Goal: Check status: Check status

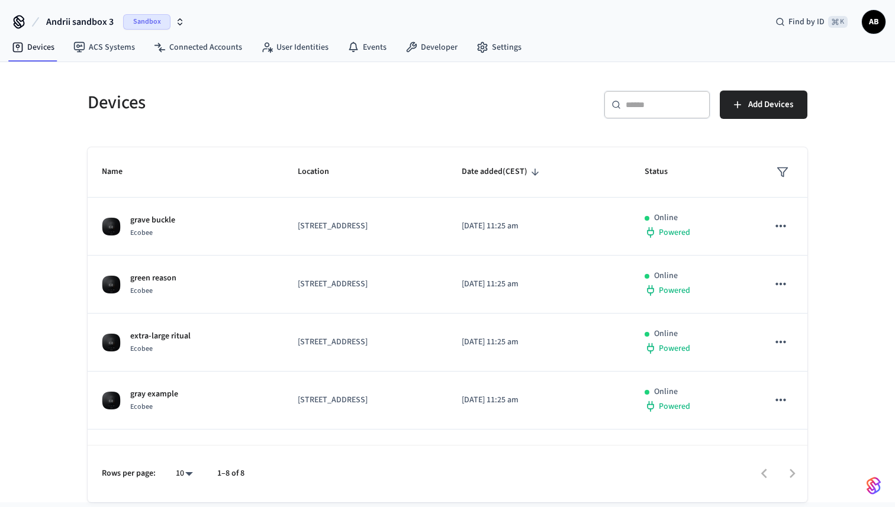
click at [49, 297] on div "Devices ​ ​ Add Devices Name Location Date added (CEST) Status grave buckle Eco…" at bounding box center [447, 282] width 895 height 440
click at [24, 502] on html "Production Find by ID ⌘ K AB Devices ACS Systems Connected Accounts User Identi…" at bounding box center [447, 251] width 895 height 502
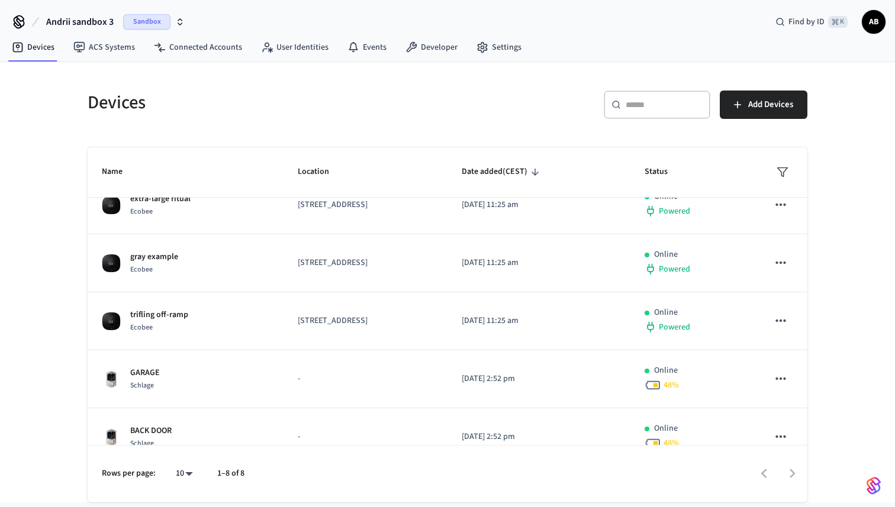
scroll to position [217, 0]
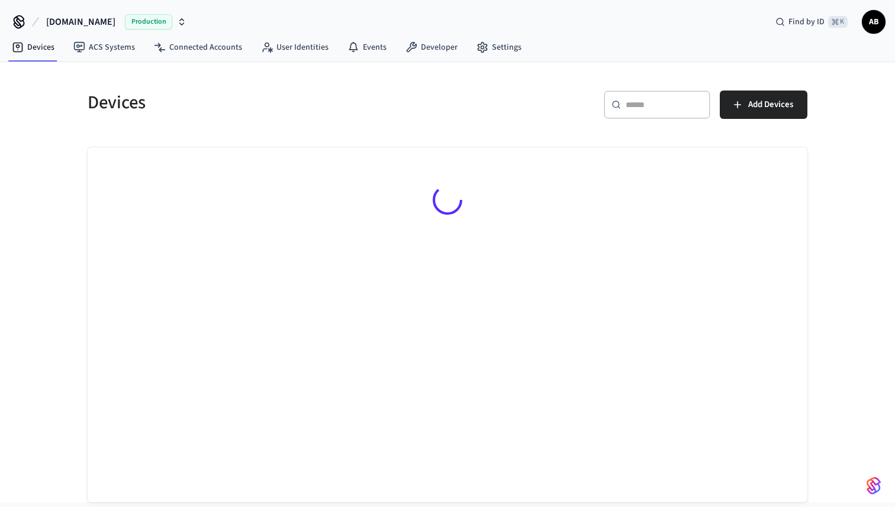
click at [117, 22] on button "Hospitable.com Production" at bounding box center [116, 21] width 147 height 25
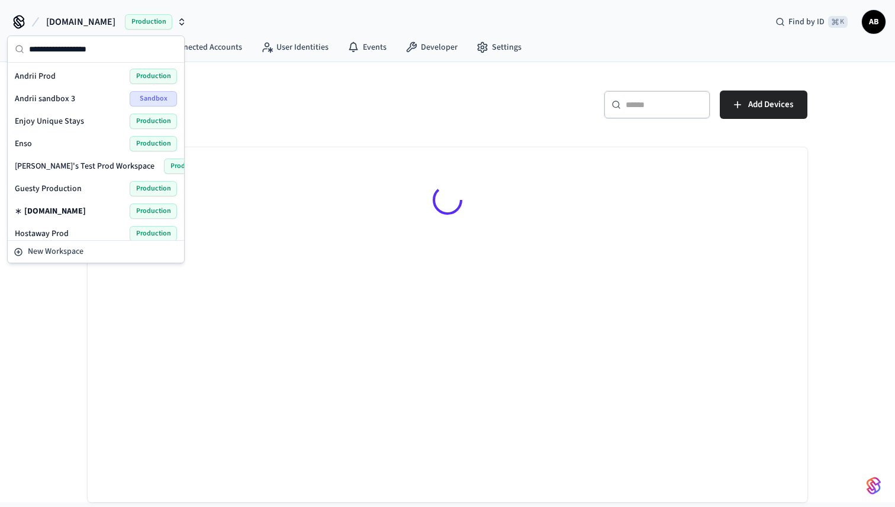
click at [77, 54] on input "text" at bounding box center [103, 49] width 148 height 26
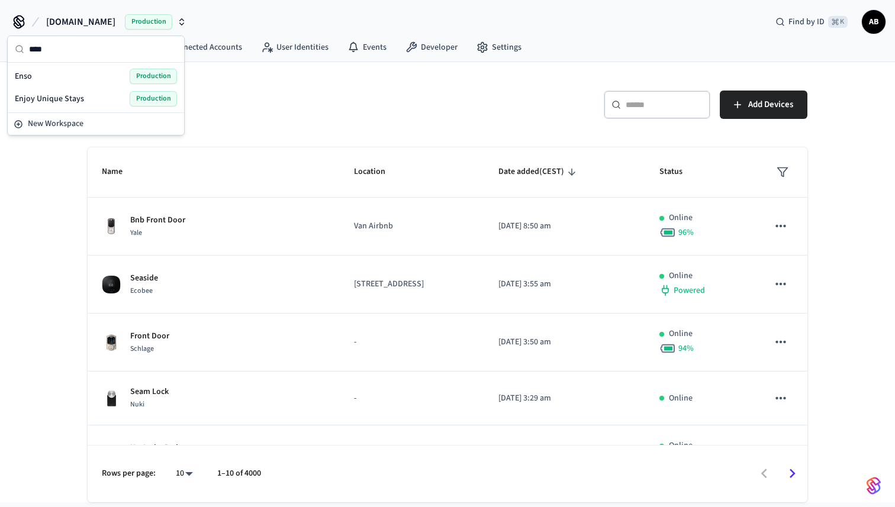
type input "****"
click at [21, 75] on span "Enso" at bounding box center [23, 76] width 17 height 12
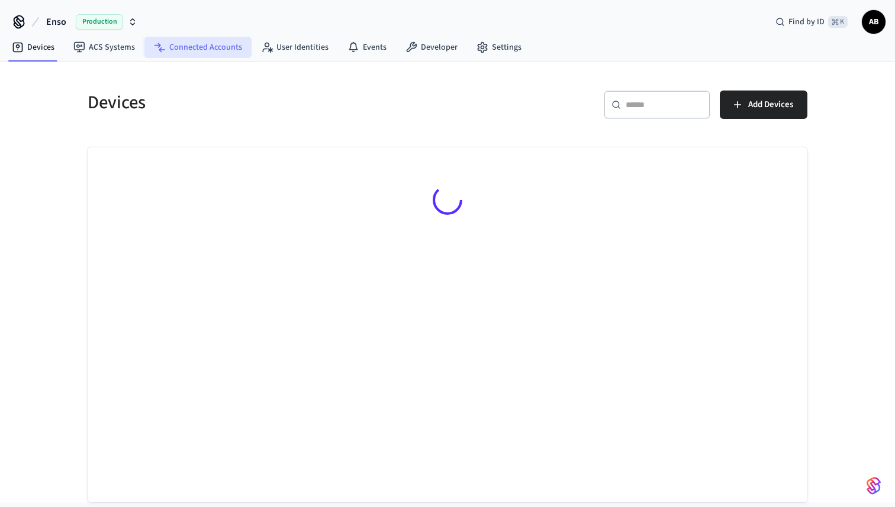
click at [215, 50] on link "Connected Accounts" at bounding box center [197, 47] width 107 height 21
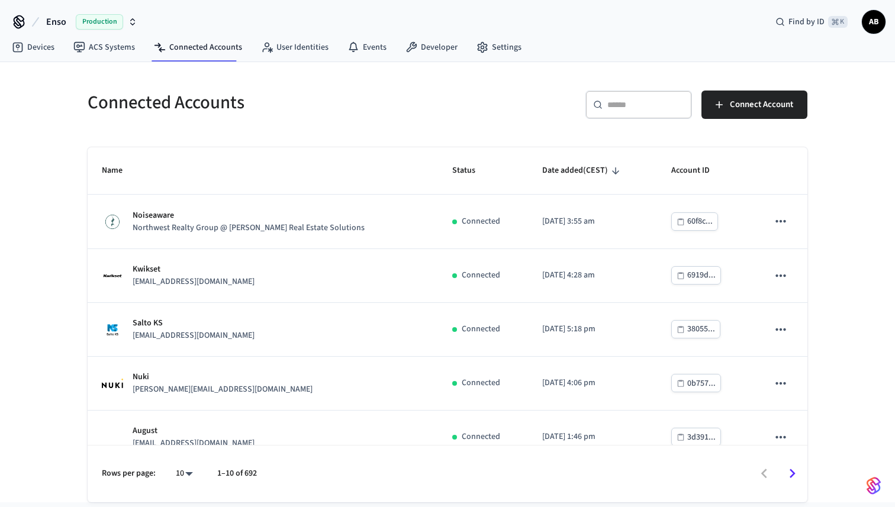
click at [640, 109] on input "text" at bounding box center [645, 105] width 77 height 12
paste input "**********"
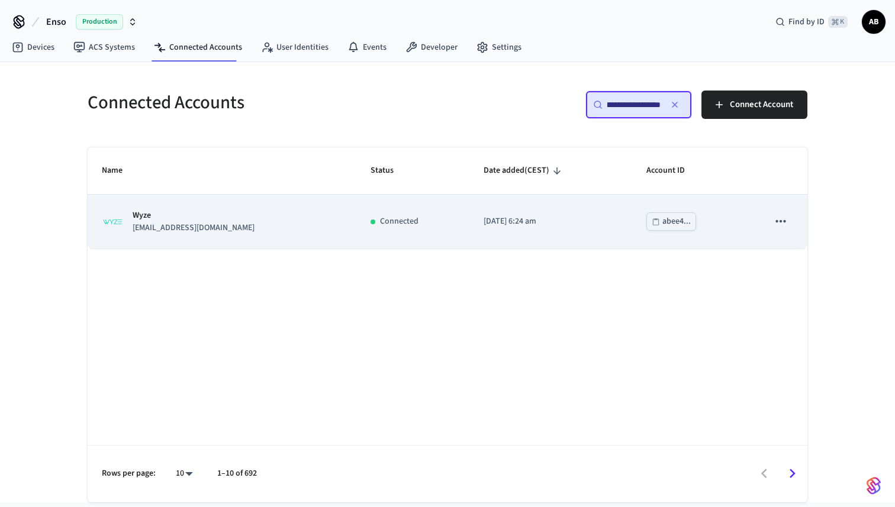
type input "**********"
click at [224, 224] on div "Wyze admin@baetelle.com" at bounding box center [222, 222] width 240 height 25
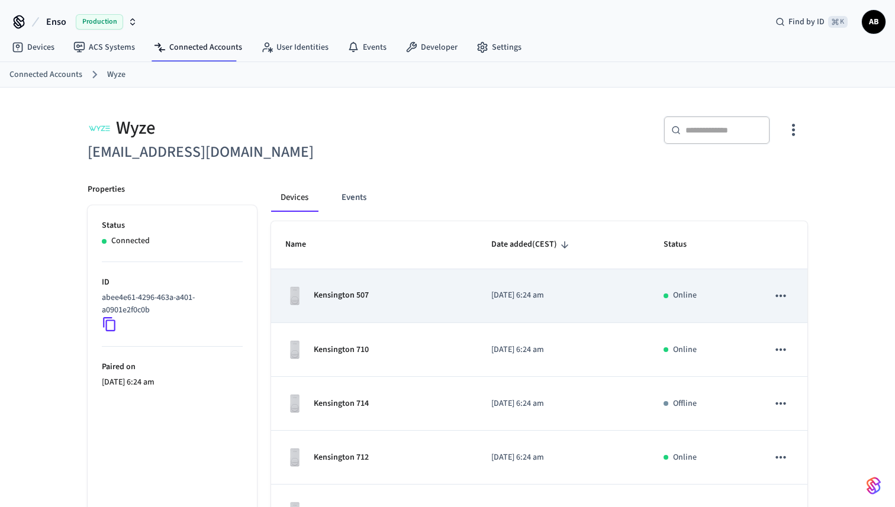
click at [499, 292] on p "[DATE] 6:24 am" at bounding box center [562, 295] width 143 height 12
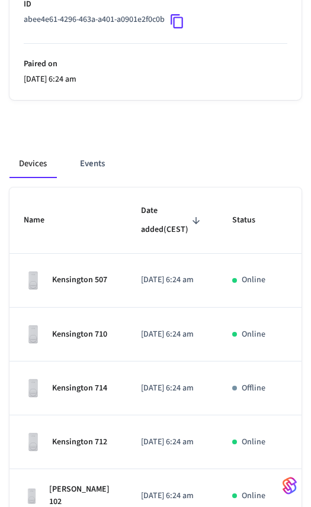
scroll to position [286, 0]
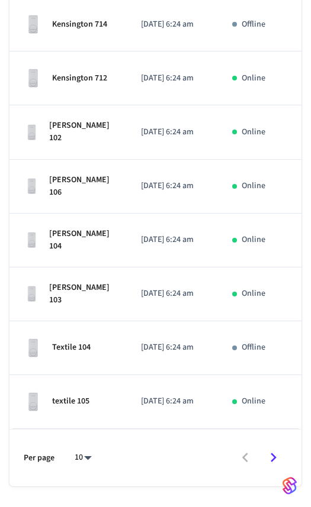
scroll to position [686, 0]
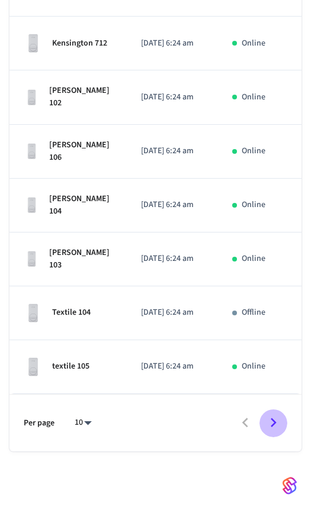
click at [274, 429] on icon "Go to next page" at bounding box center [273, 423] width 18 height 18
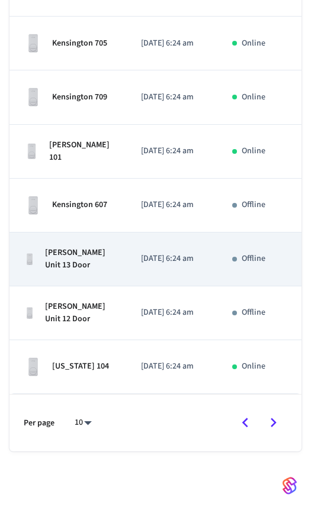
click at [299, 255] on button "sticky table" at bounding box center [311, 259] width 25 height 25
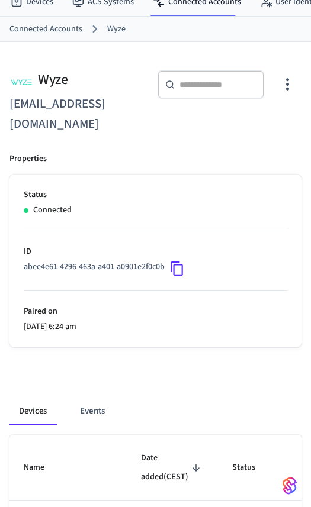
scroll to position [50, 0]
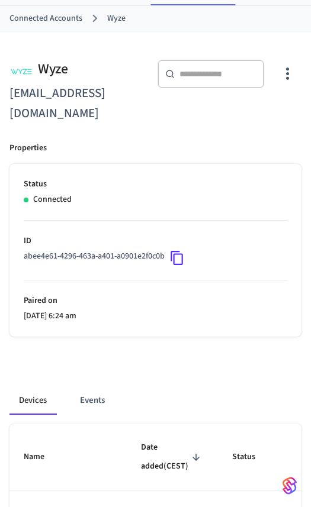
click at [273, 89] on div "​ ​" at bounding box center [229, 79] width 144 height 38
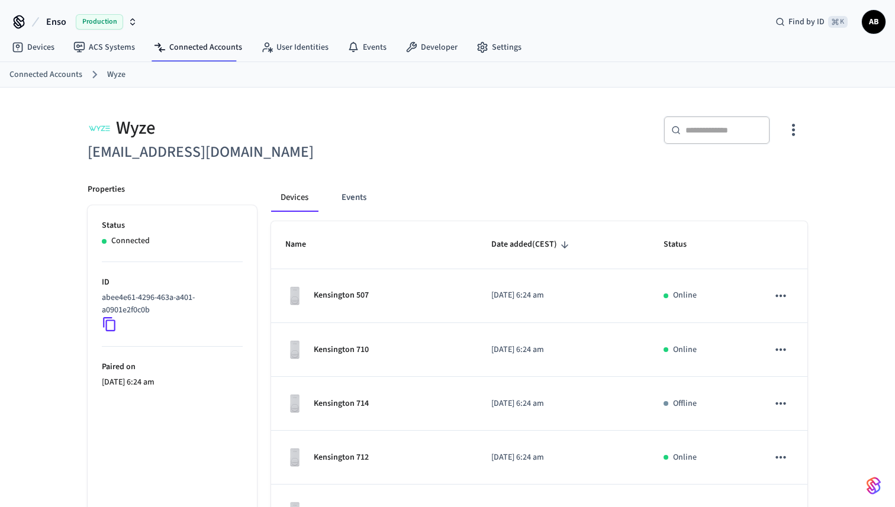
click at [310, 115] on div "​ ​" at bounding box center [623, 133] width 367 height 63
